Goal: Manage account settings

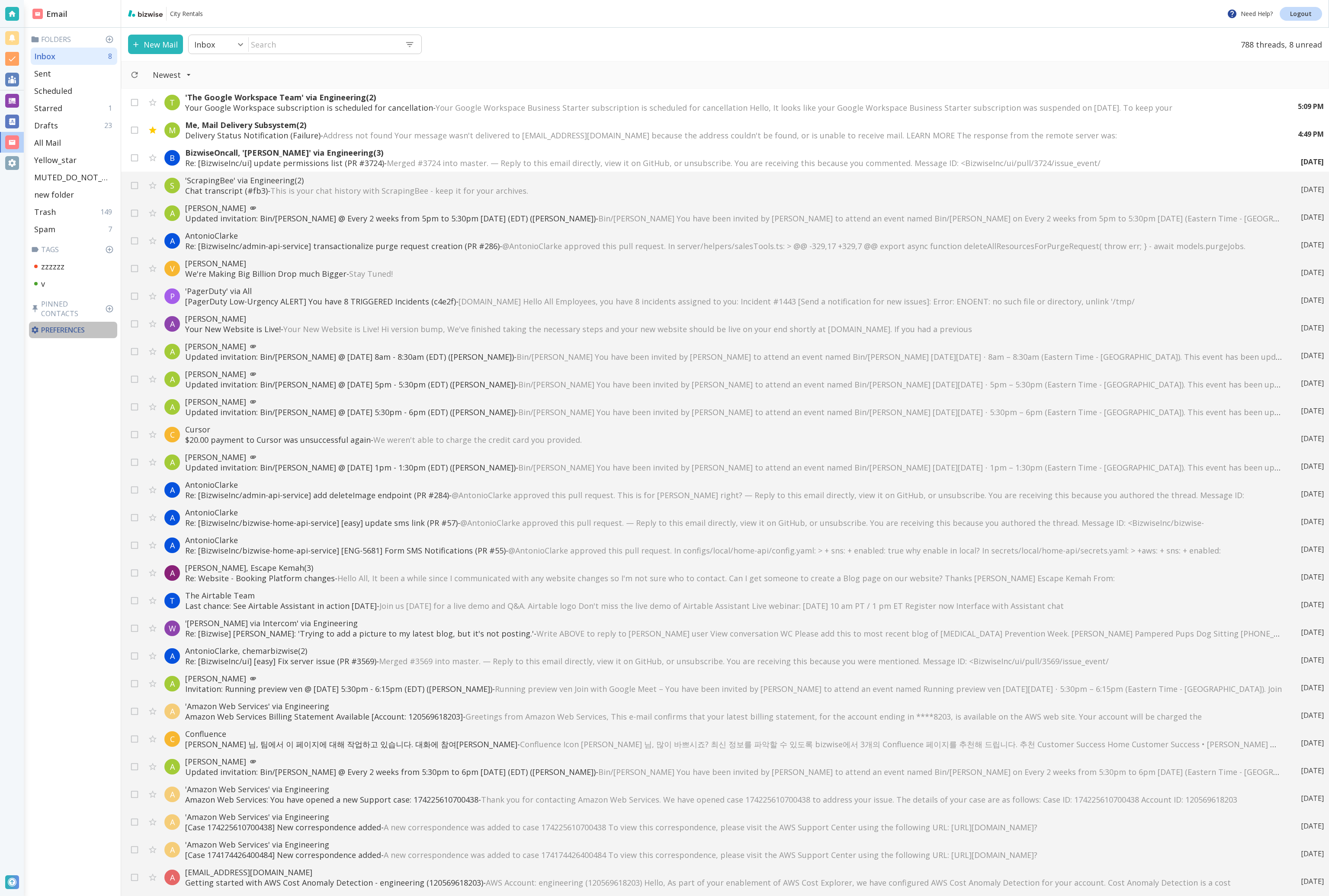
click at [73, 325] on div "Preferences" at bounding box center [73, 330] width 88 height 17
click at [74, 325] on p "Preferences" at bounding box center [73, 330] width 85 height 9
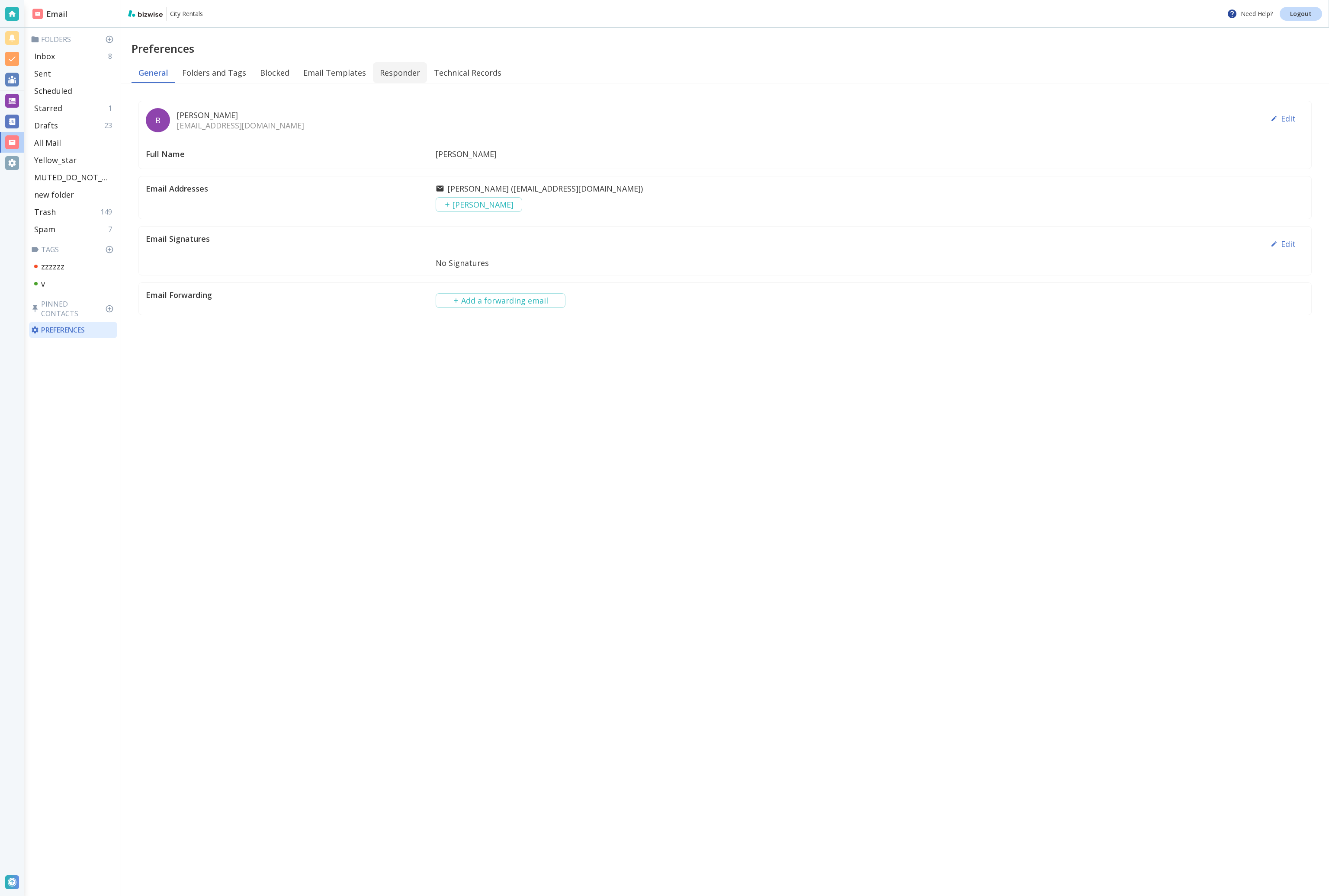
click at [385, 67] on button "Responder" at bounding box center [400, 73] width 54 height 21
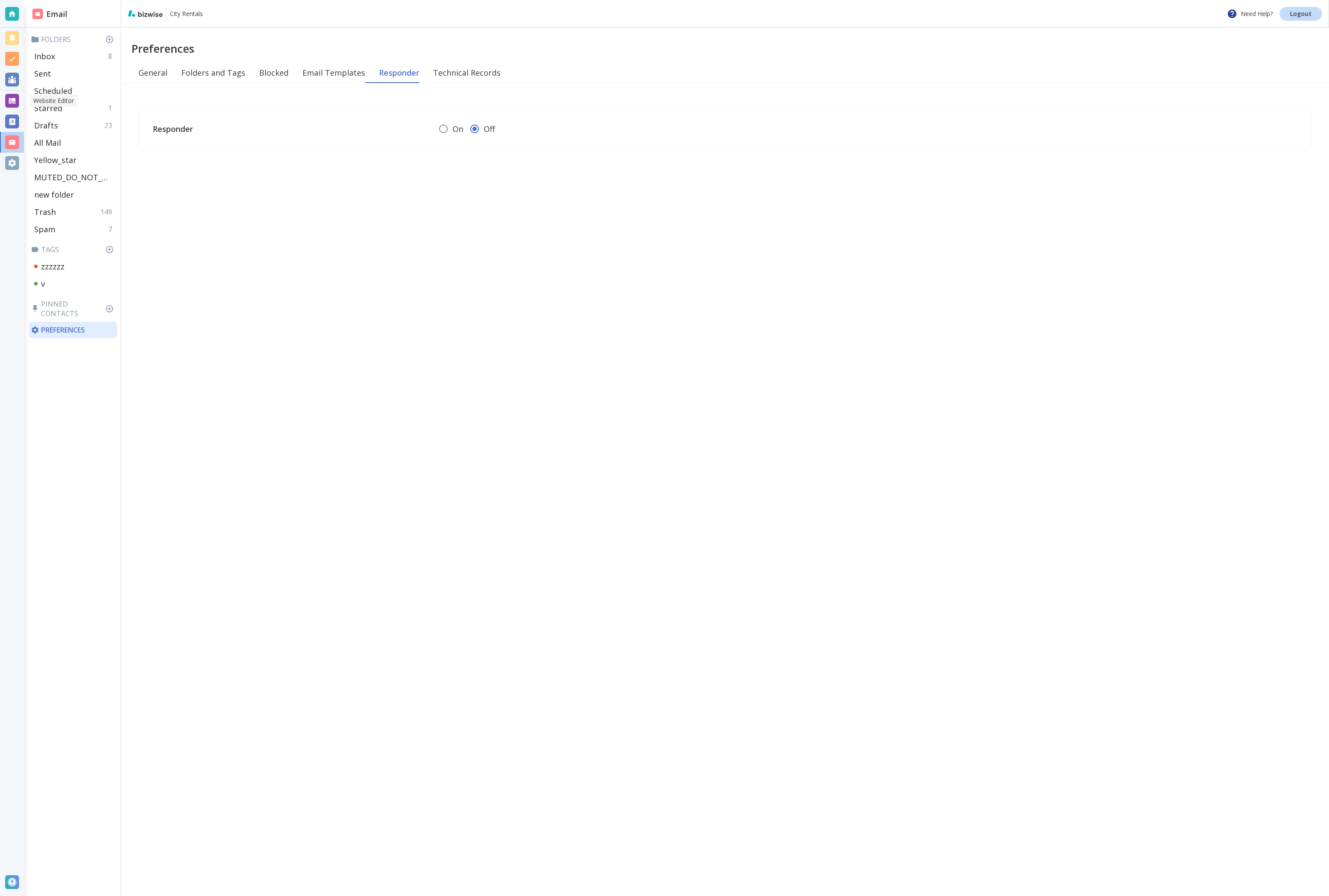
click at [12, 108] on div at bounding box center [12, 101] width 24 height 21
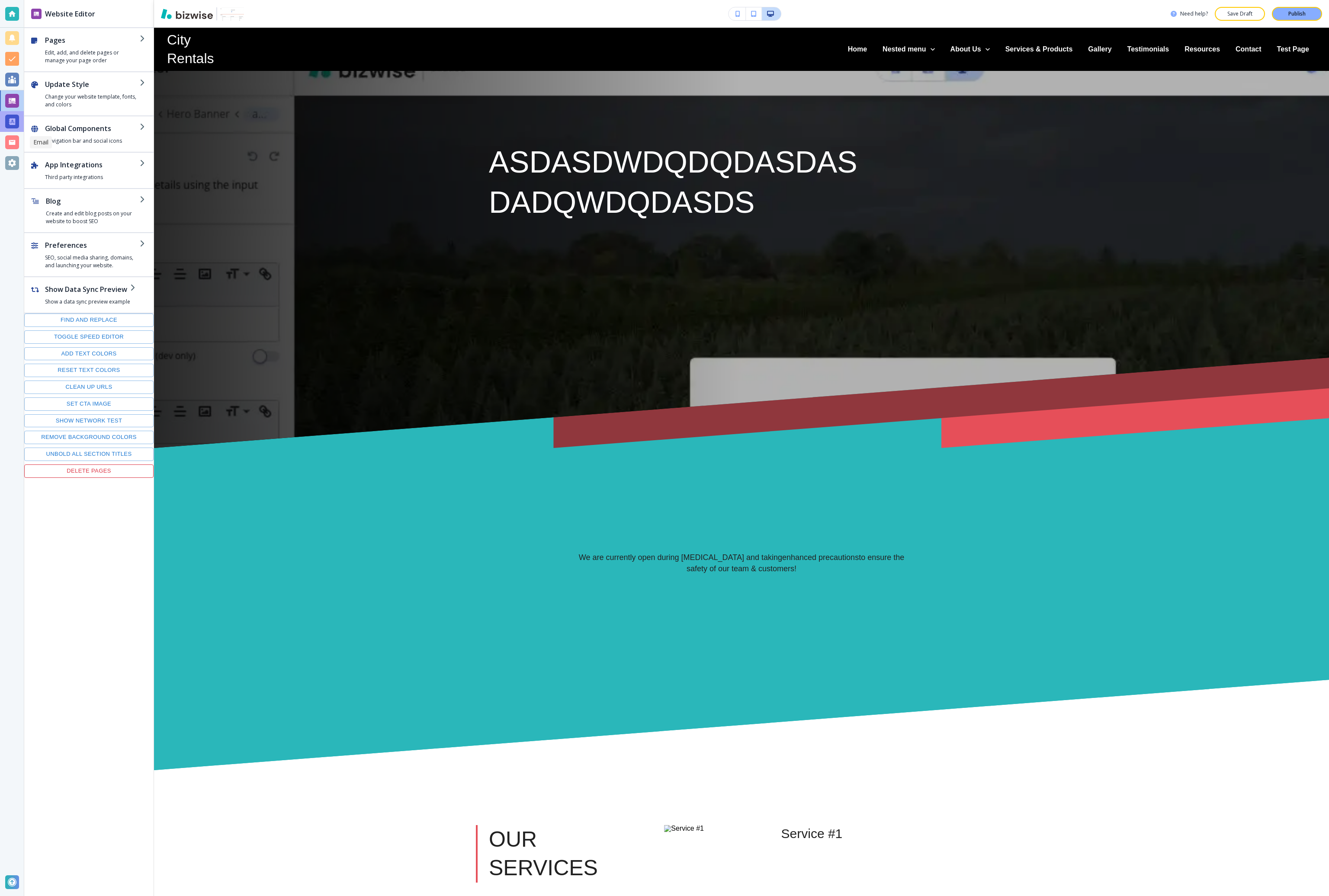
click at [14, 123] on div at bounding box center [12, 121] width 14 height 14
